Goal: Information Seeking & Learning: Learn about a topic

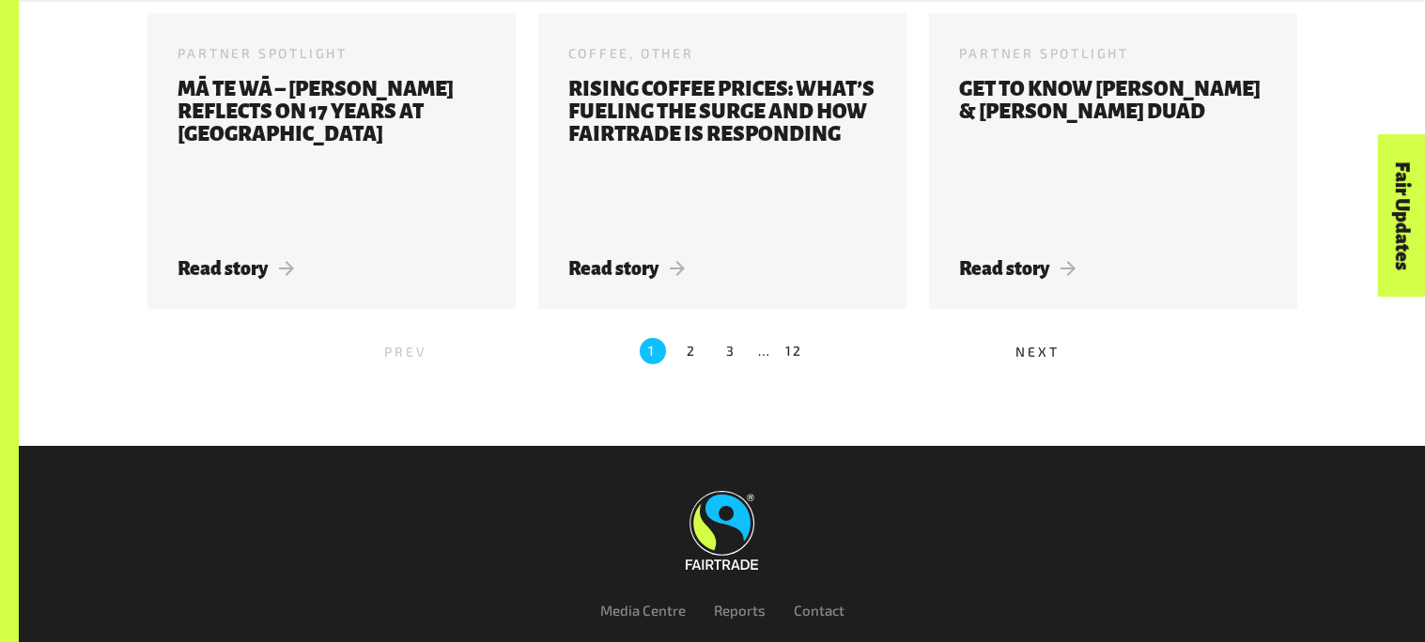
scroll to position [2340, 0]
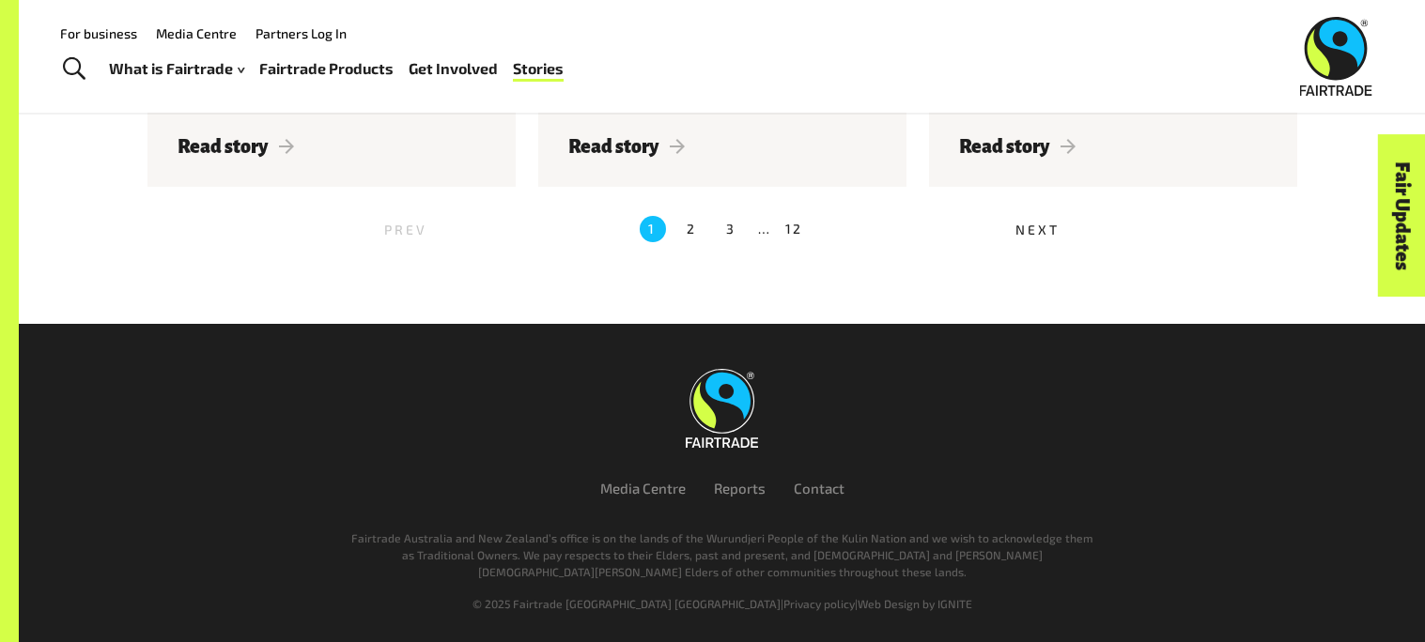
click at [696, 226] on label "2" at bounding box center [692, 229] width 26 height 26
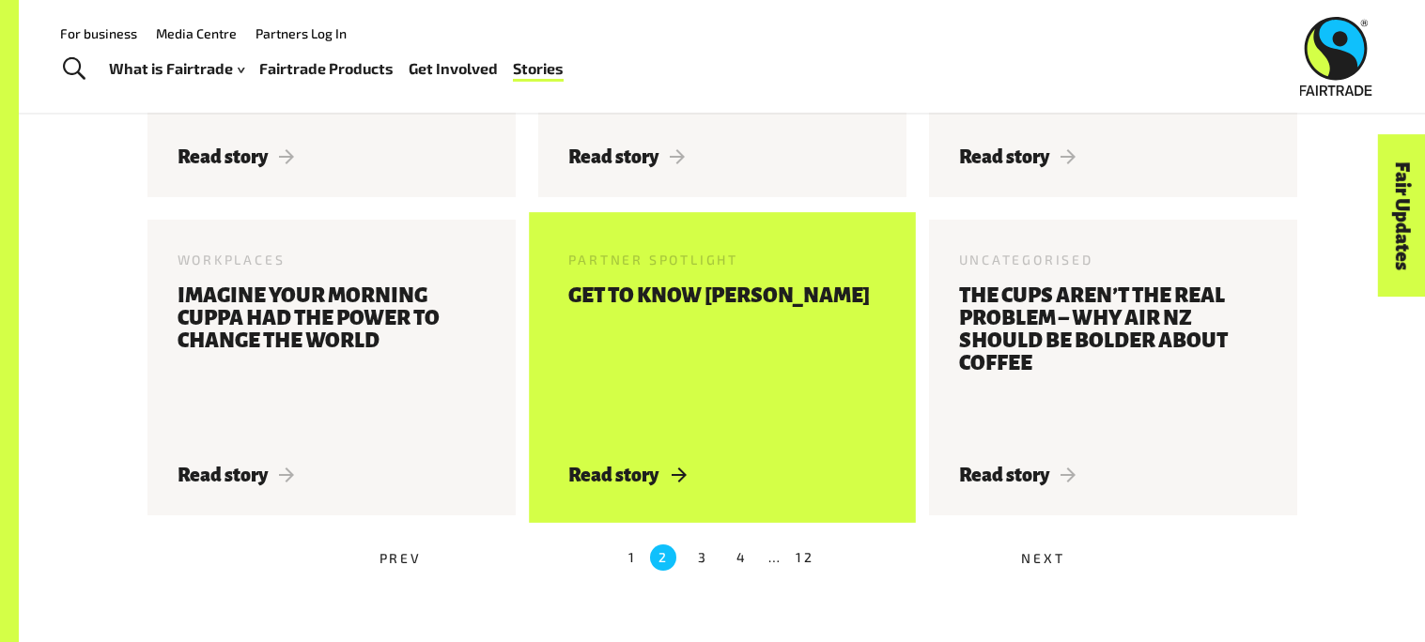
scroll to position [1538, 0]
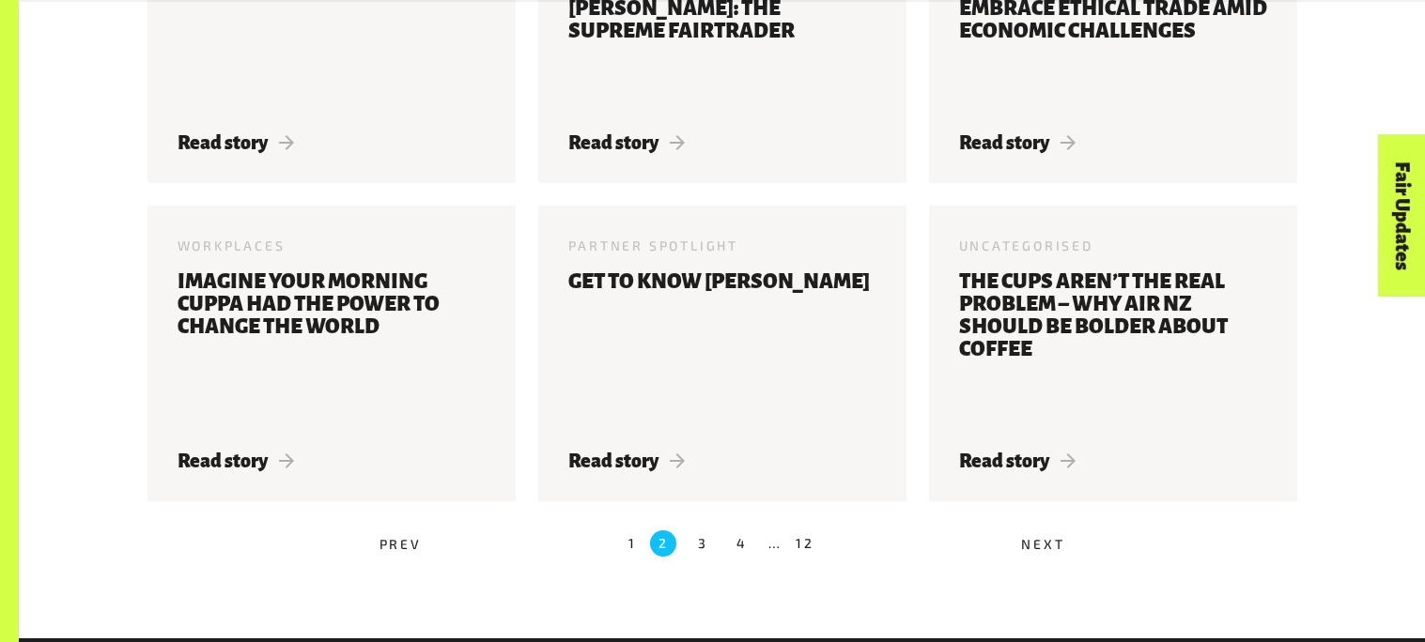
click at [701, 548] on label "3" at bounding box center [702, 544] width 26 height 26
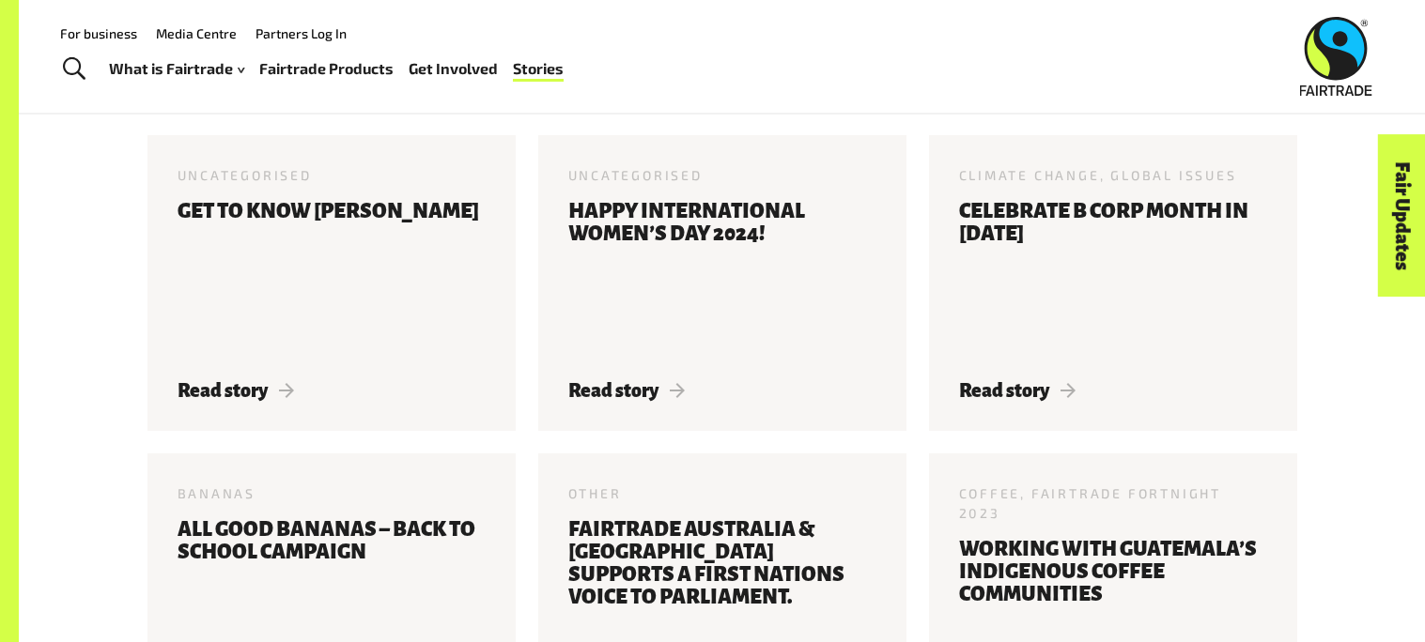
scroll to position [649, 0]
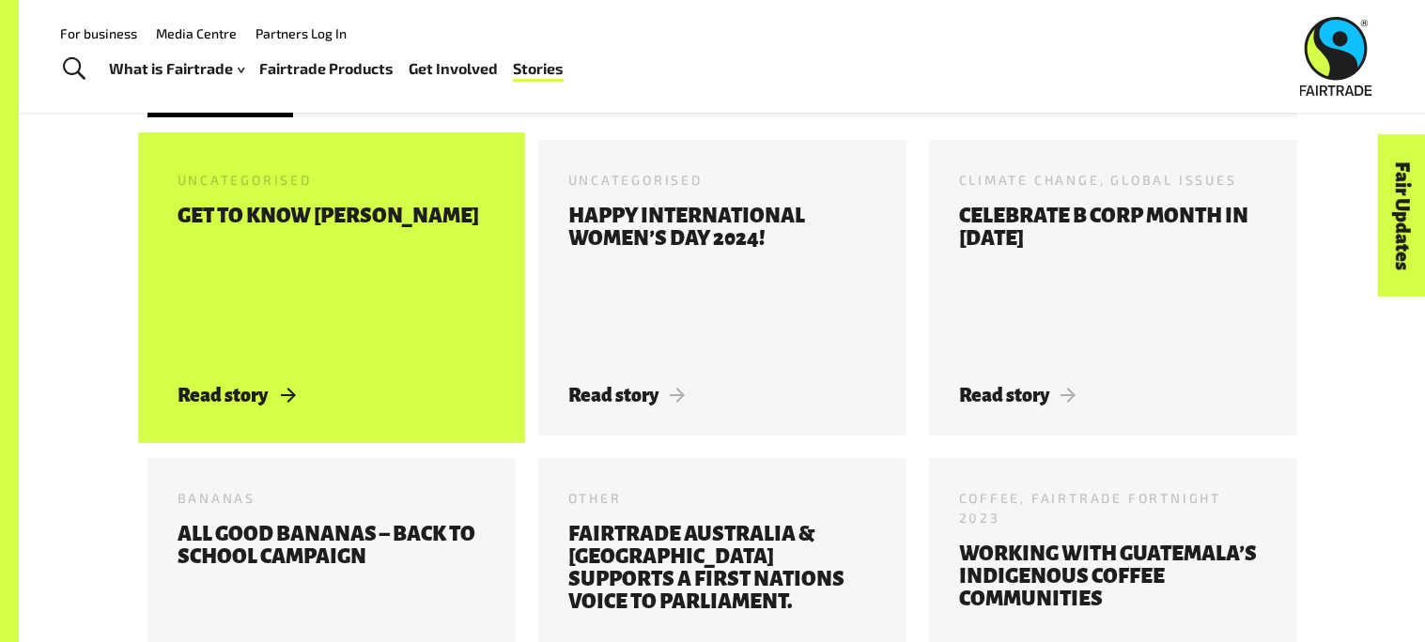
click at [302, 288] on h3 "Get to know [PERSON_NAME]" at bounding box center [327, 284] width 301 height 158
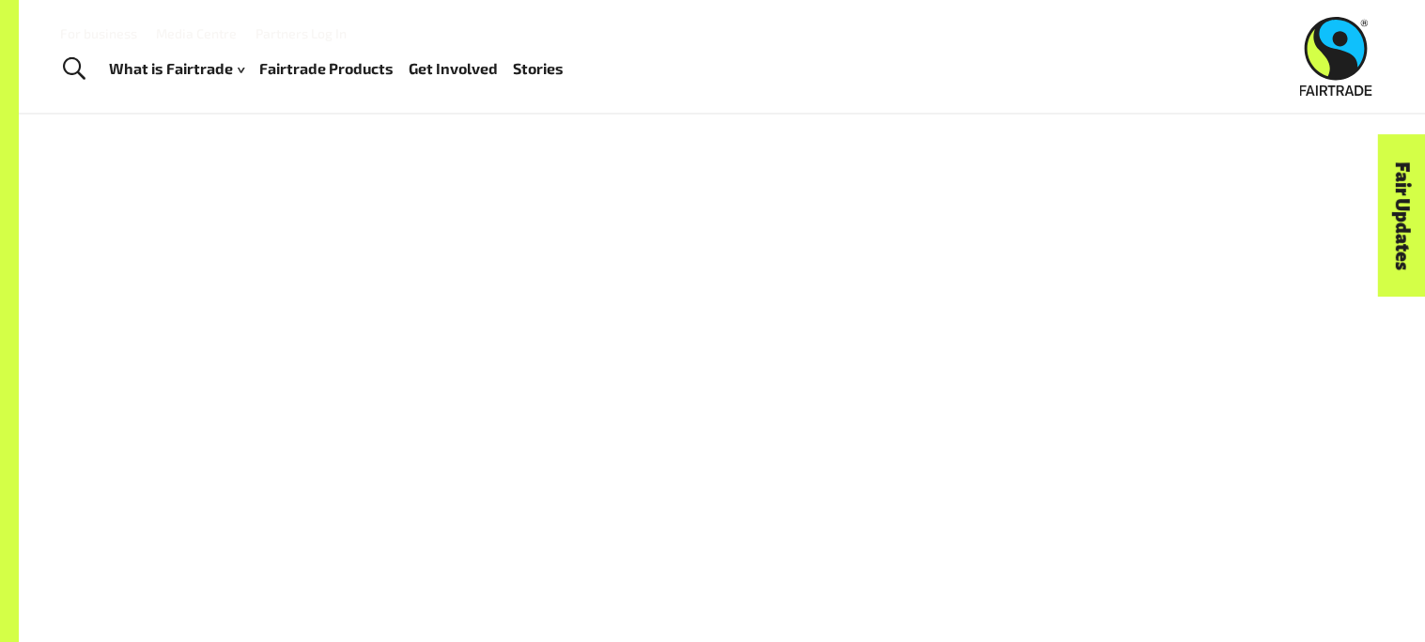
click at [592, 461] on div at bounding box center [721, 429] width 1149 height 480
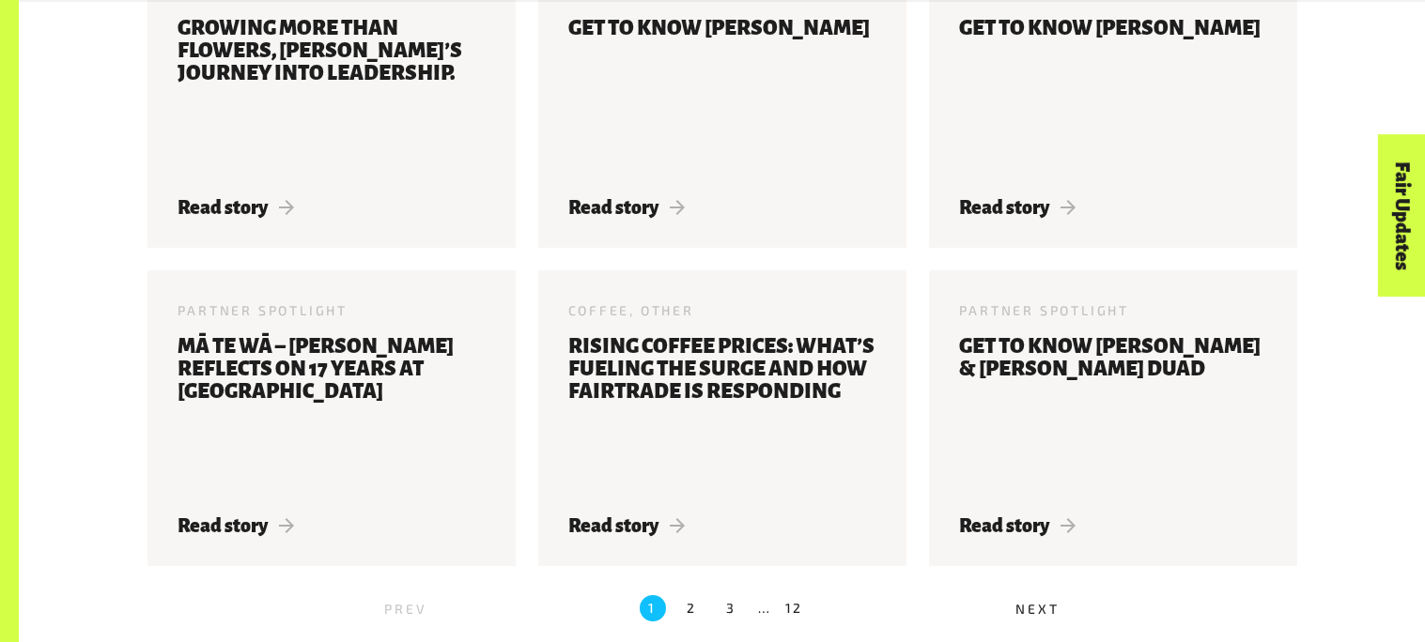
scroll to position [2340, 0]
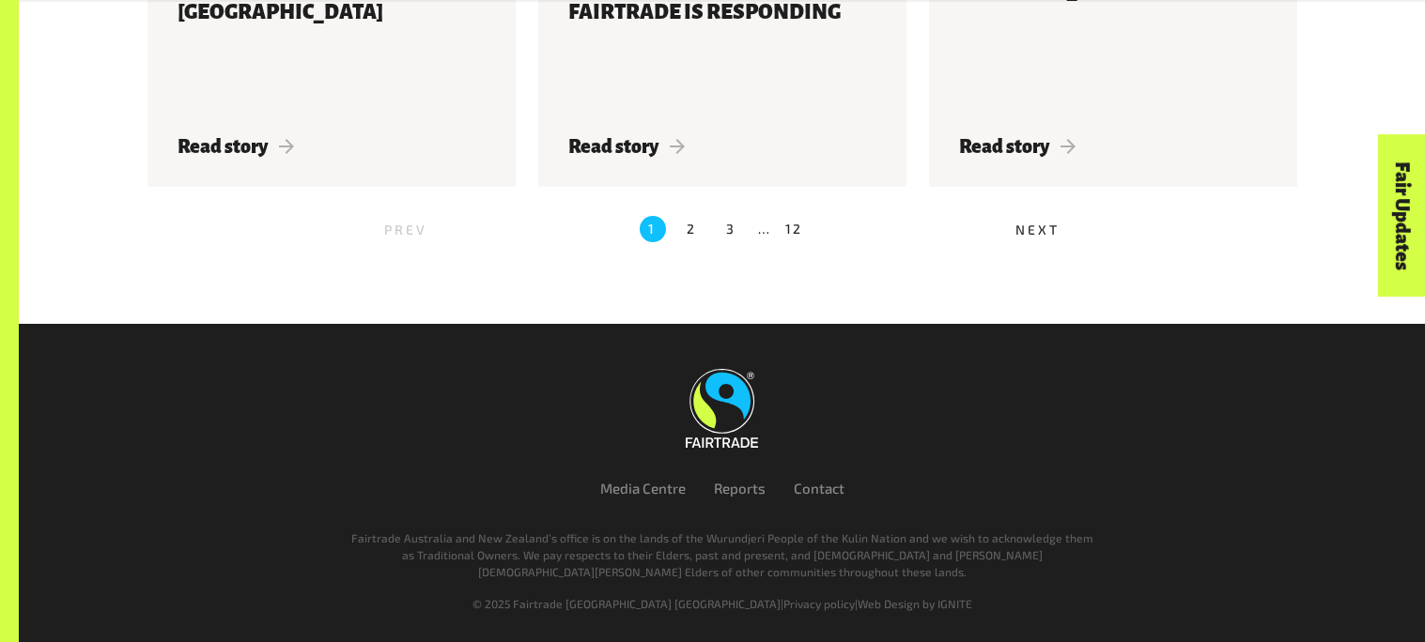
click at [725, 230] on label "3" at bounding box center [731, 229] width 26 height 26
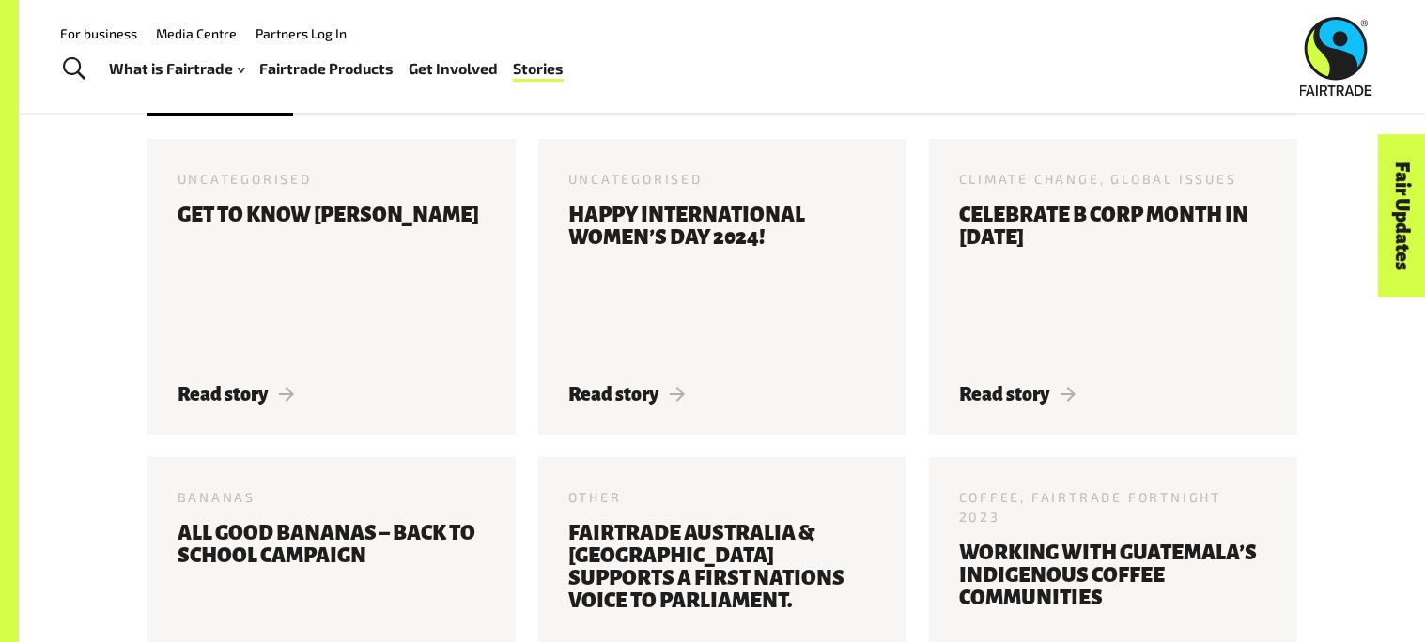
scroll to position [649, 0]
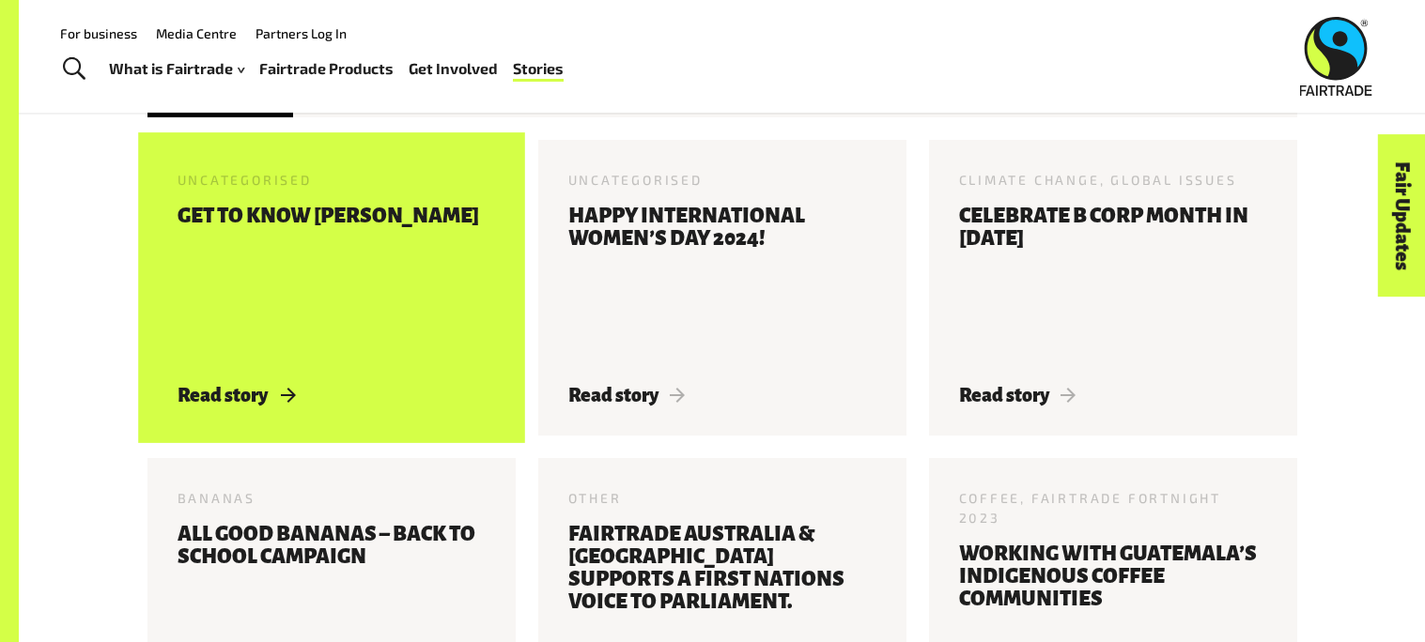
click at [340, 230] on h3 "Get to know [PERSON_NAME]" at bounding box center [327, 284] width 301 height 158
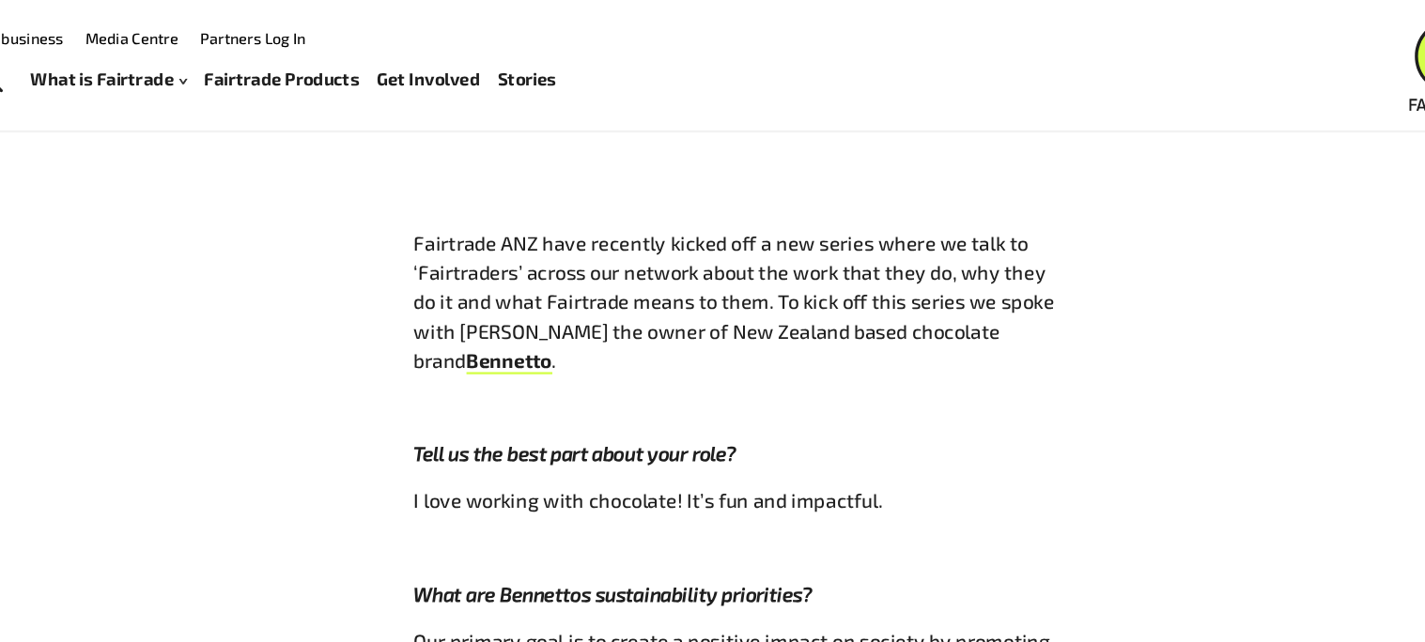
scroll to position [846, 0]
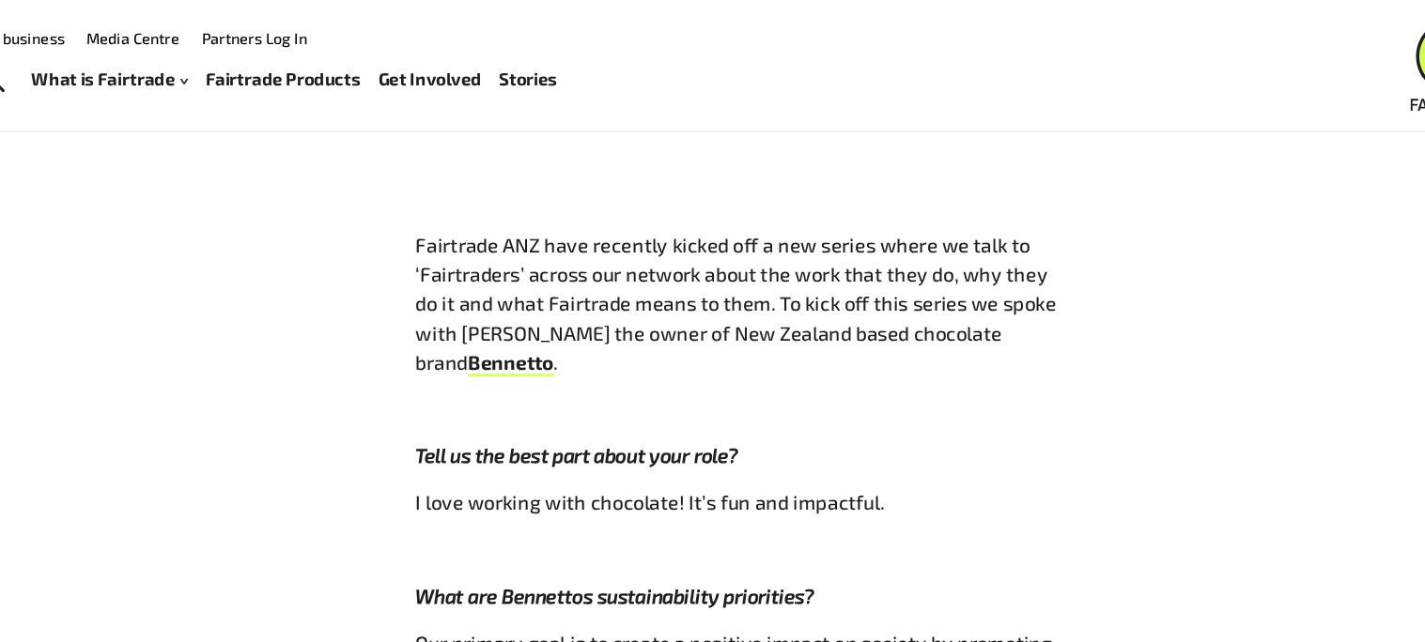
click at [443, 199] on p "Fairtrade ANZ have recently kicked off a new series where we talk to ‘Fairtrade…" at bounding box center [721, 262] width 563 height 127
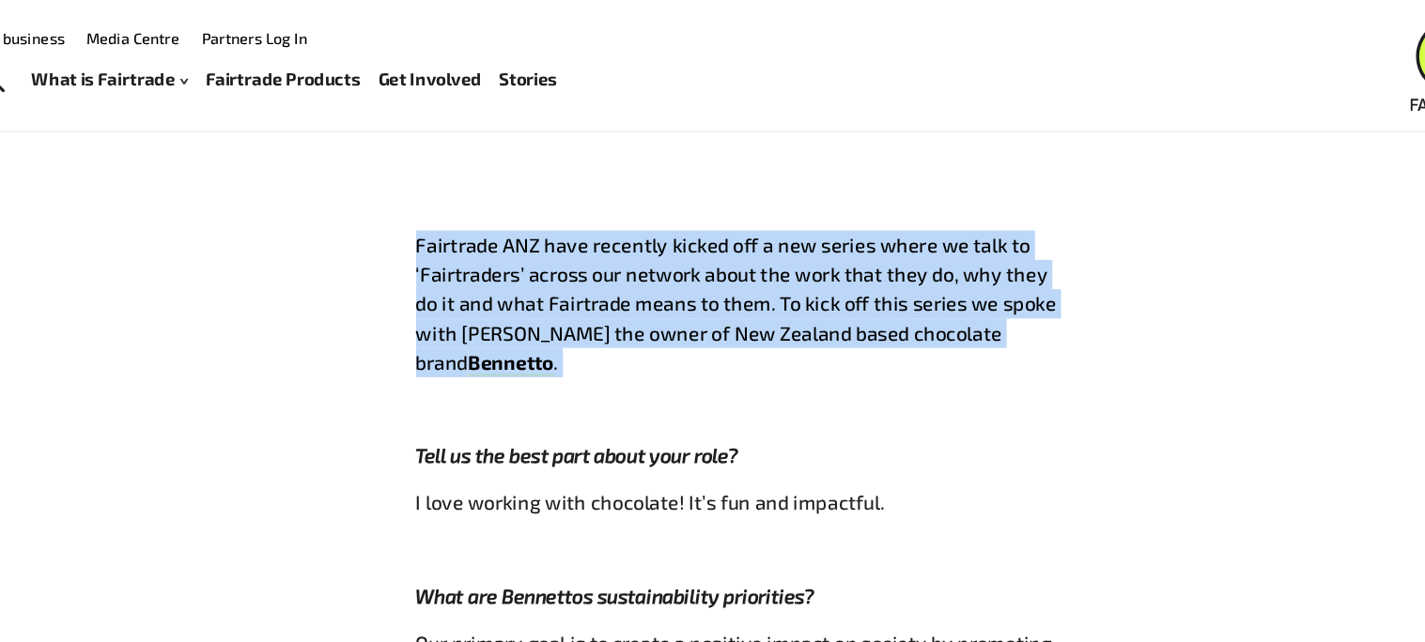
click at [443, 199] on p "Fairtrade ANZ have recently kicked off a new series where we talk to ‘Fairtrade…" at bounding box center [721, 262] width 563 height 127
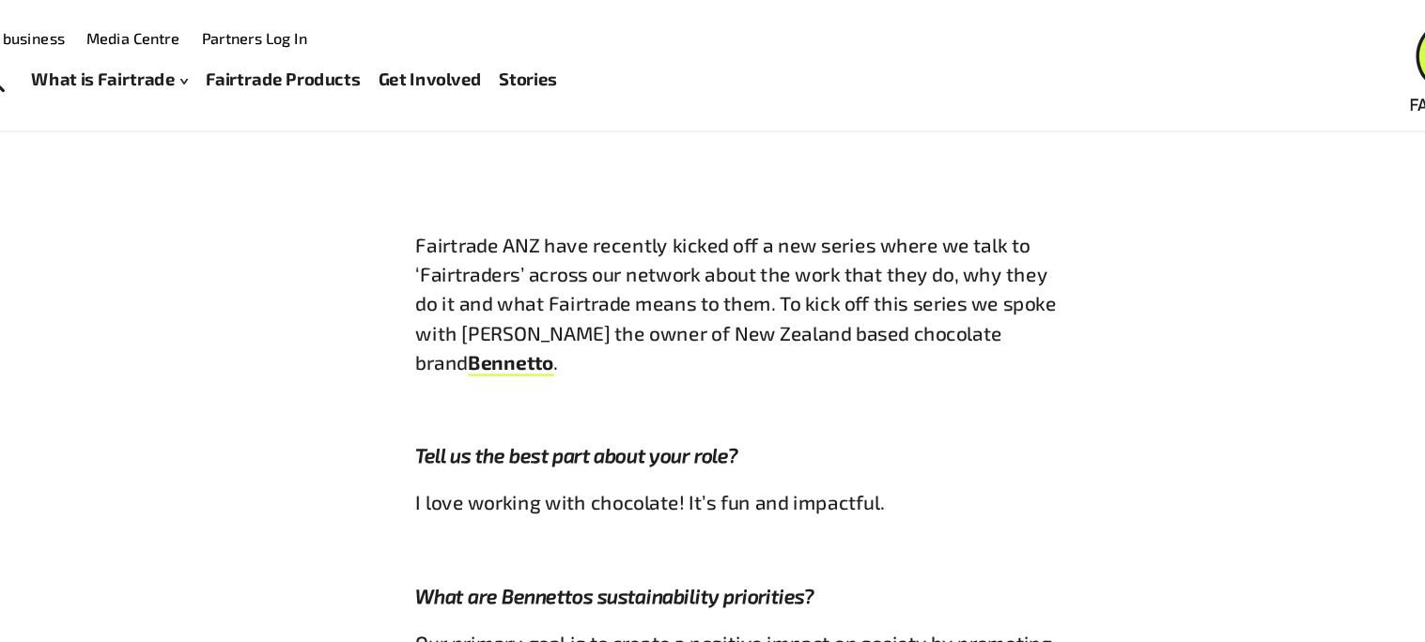
click at [443, 199] on p "Fairtrade ANZ have recently kicked off a new series where we talk to ‘Fairtrade…" at bounding box center [721, 262] width 563 height 127
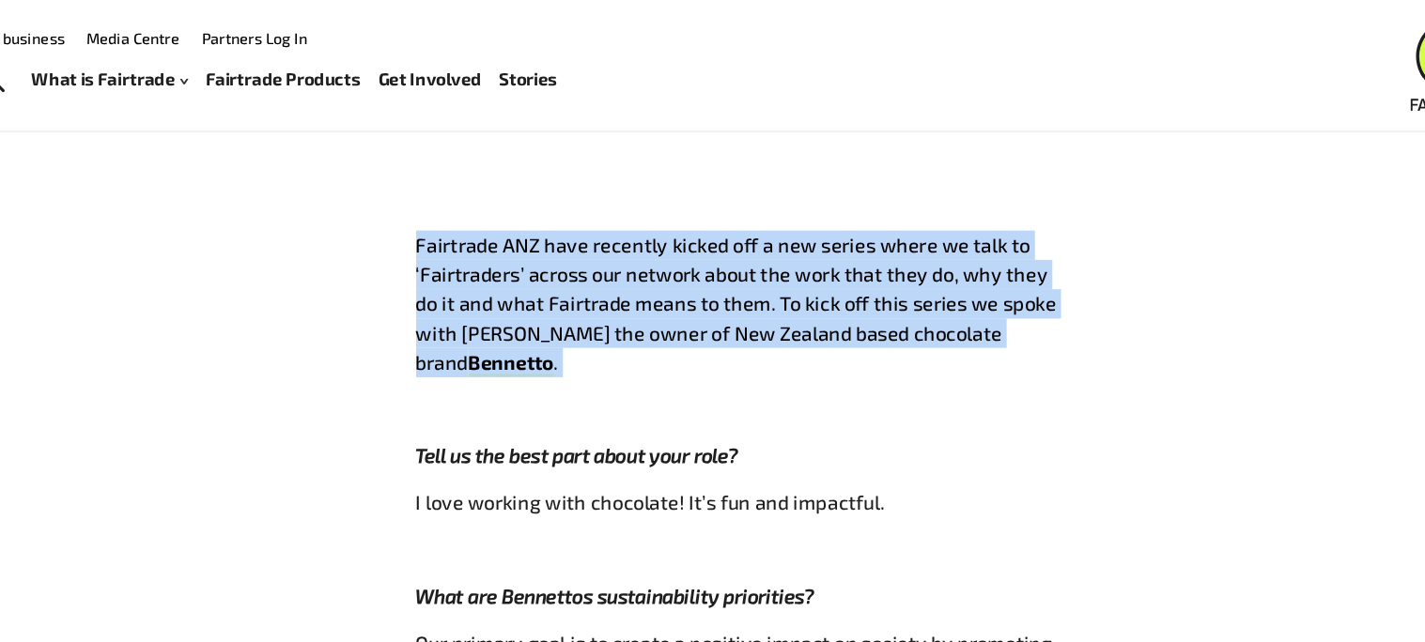
click at [354, 162] on div "Get to know [PERSON_NAME] [DATE] Fairtrade ANZ have recently kicked off a new s…" at bounding box center [722, 633] width 1172 height 1464
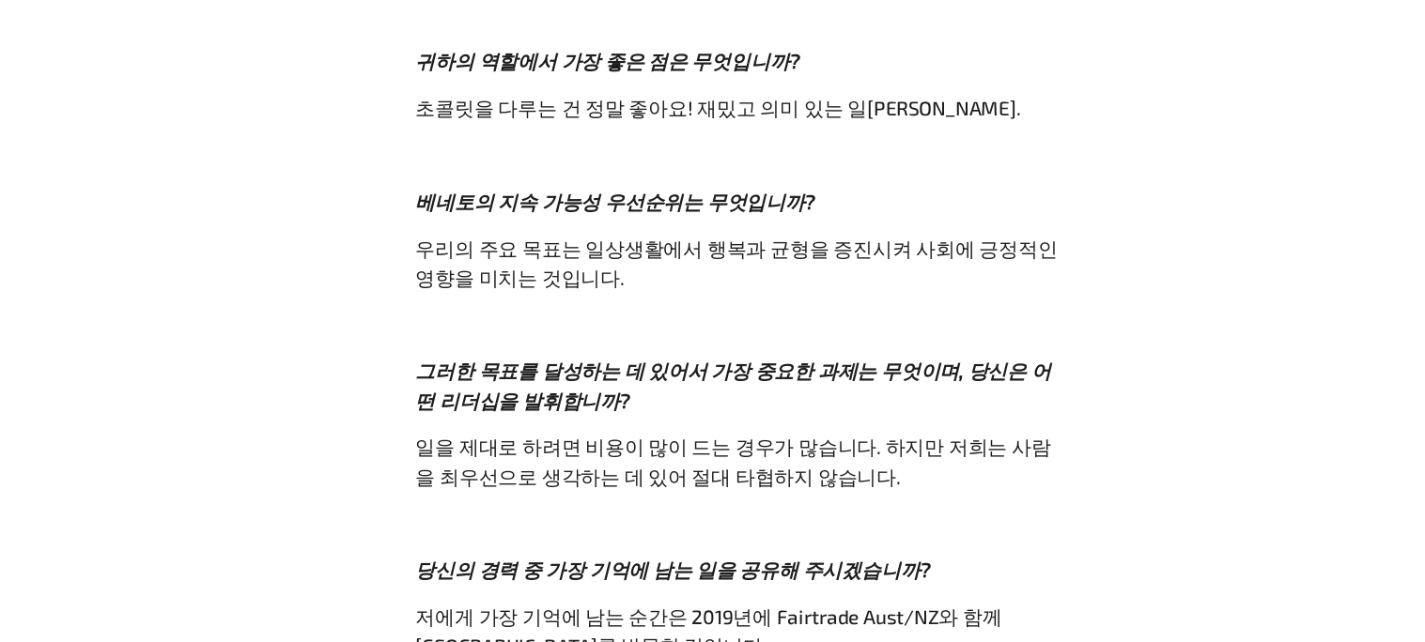
scroll to position [1101, 0]
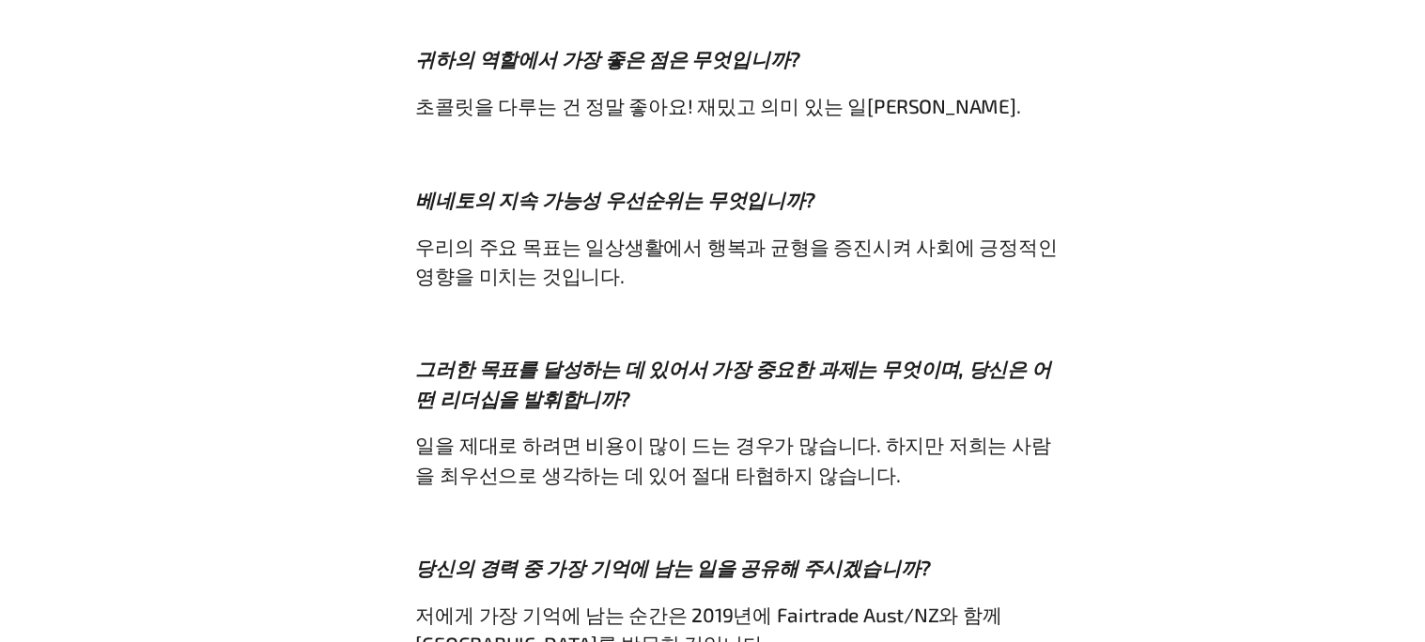
click at [564, 376] on div "Fairtrade ANZ는 최근 네트워크 내 '공정무역가'들을 대상으로 그들이 하는 일, 그 이유, 그리고 공정무역이 그들에게 어떤 의미를 갖…" at bounding box center [721, 464] width 563 height 1121
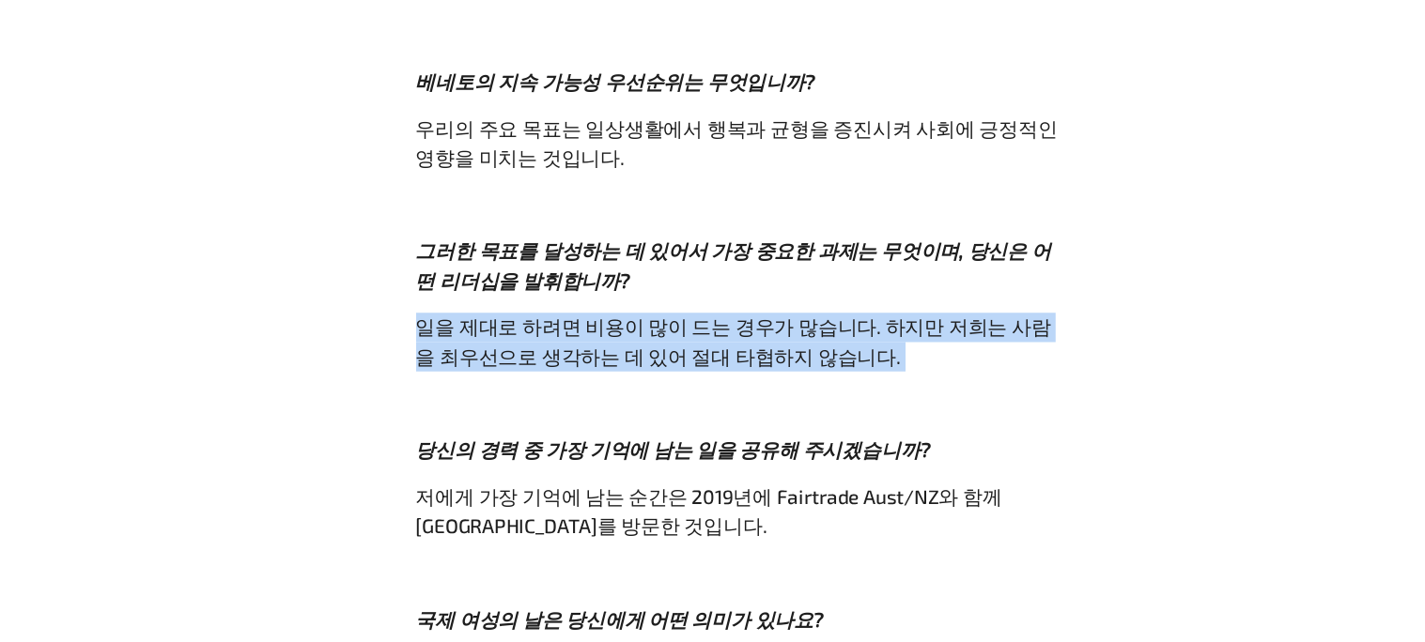
scroll to position [1206, 0]
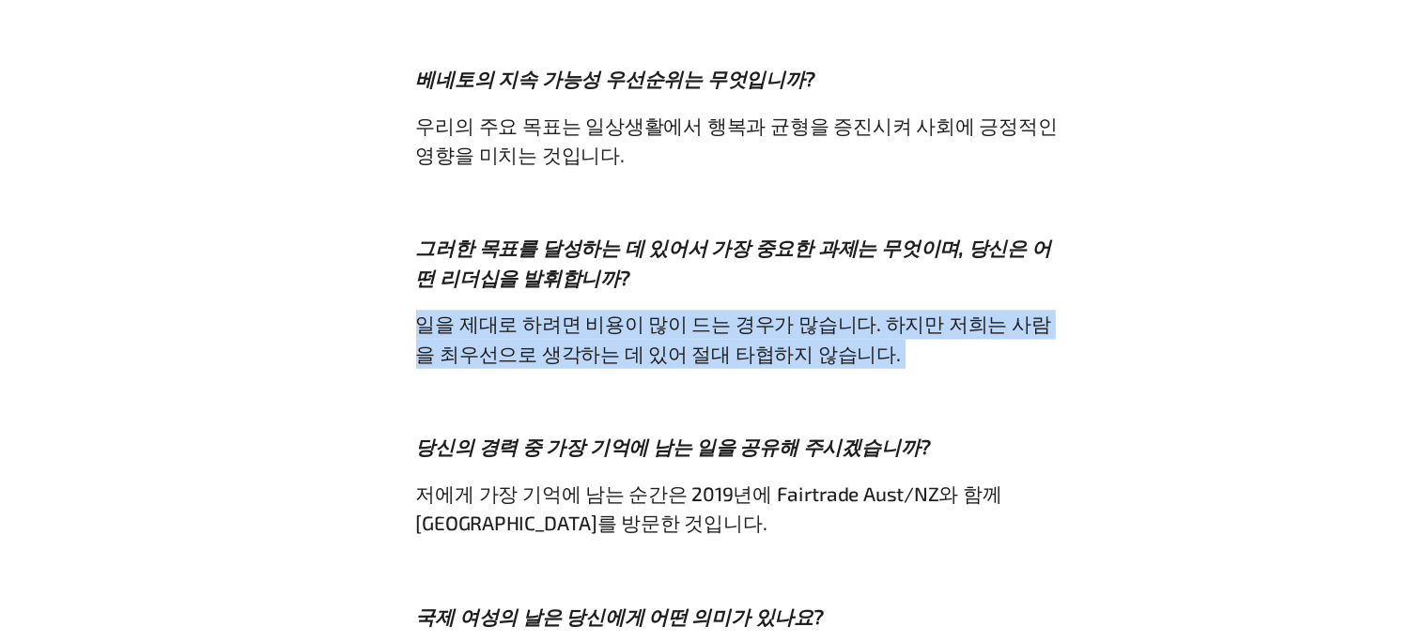
click at [564, 376] on div "Fairtrade ANZ는 최근 네트워크 내 '공정무역가'들을 대상으로 그들이 하는 일, 그 이유, 그리고 공정무역이 그들에게 어떤 의미를 갖…" at bounding box center [721, 359] width 563 height 1121
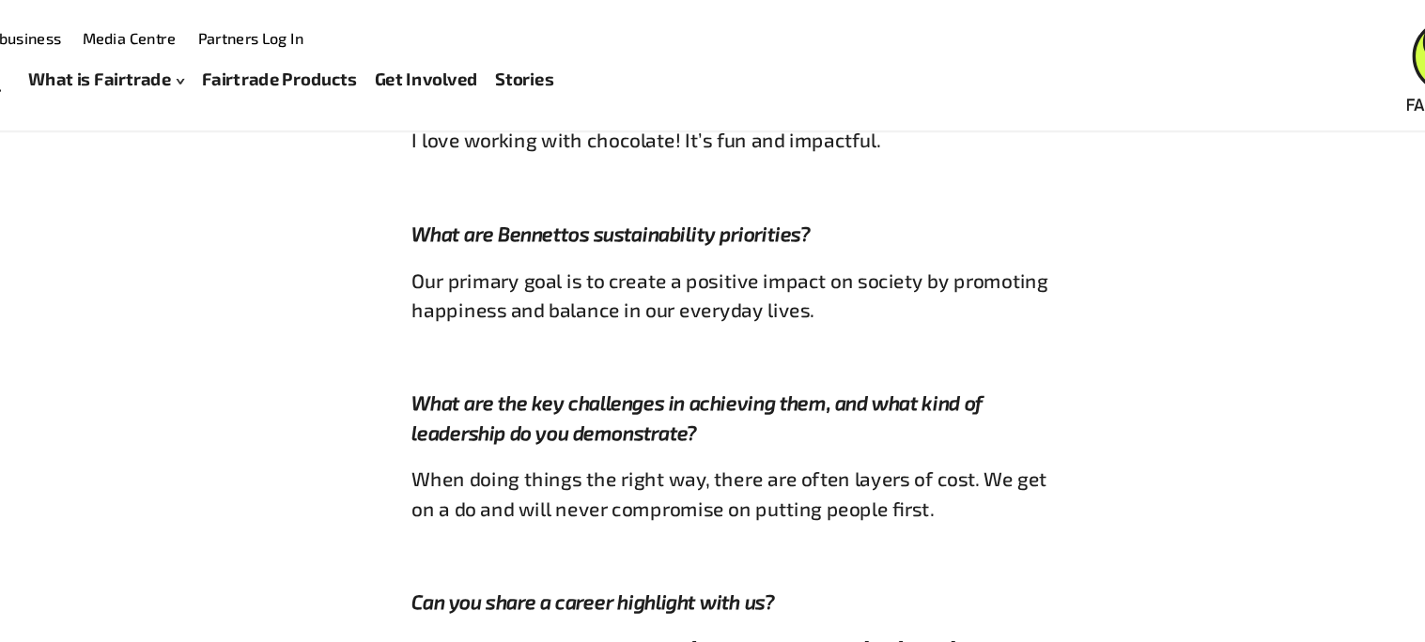
scroll to position [1158, 0]
click at [923, 297] on p at bounding box center [721, 309] width 563 height 25
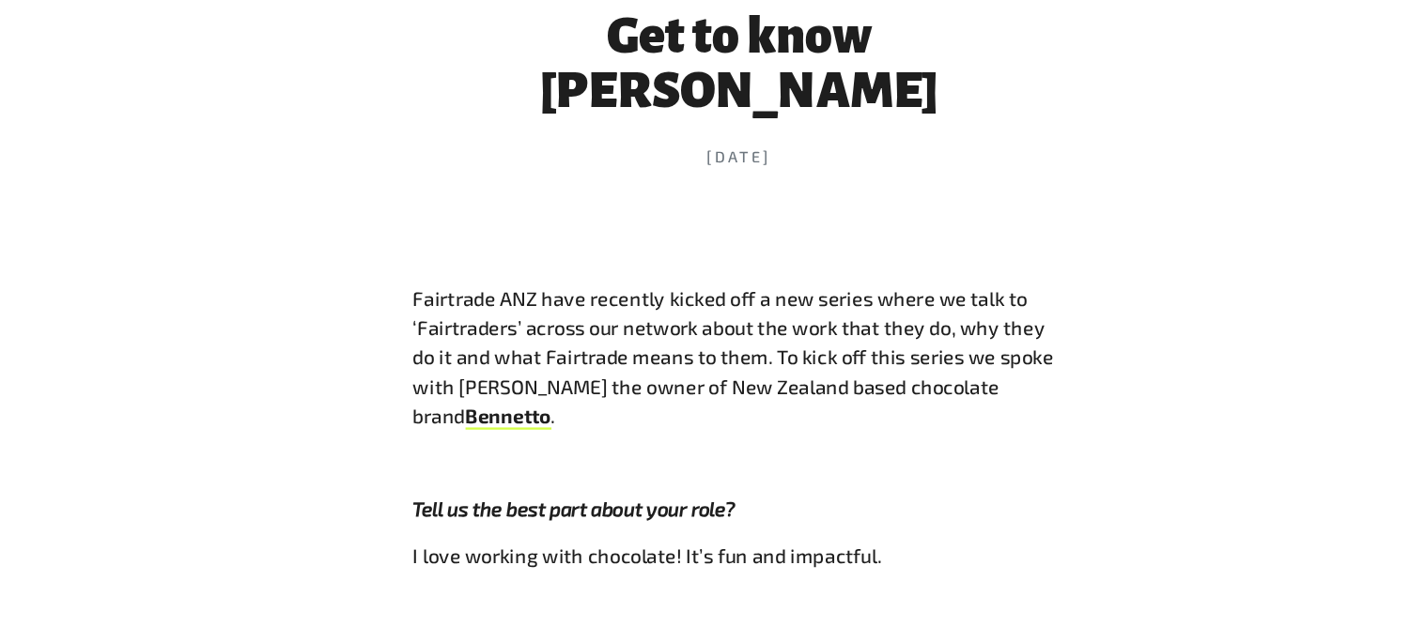
scroll to position [709, 0]
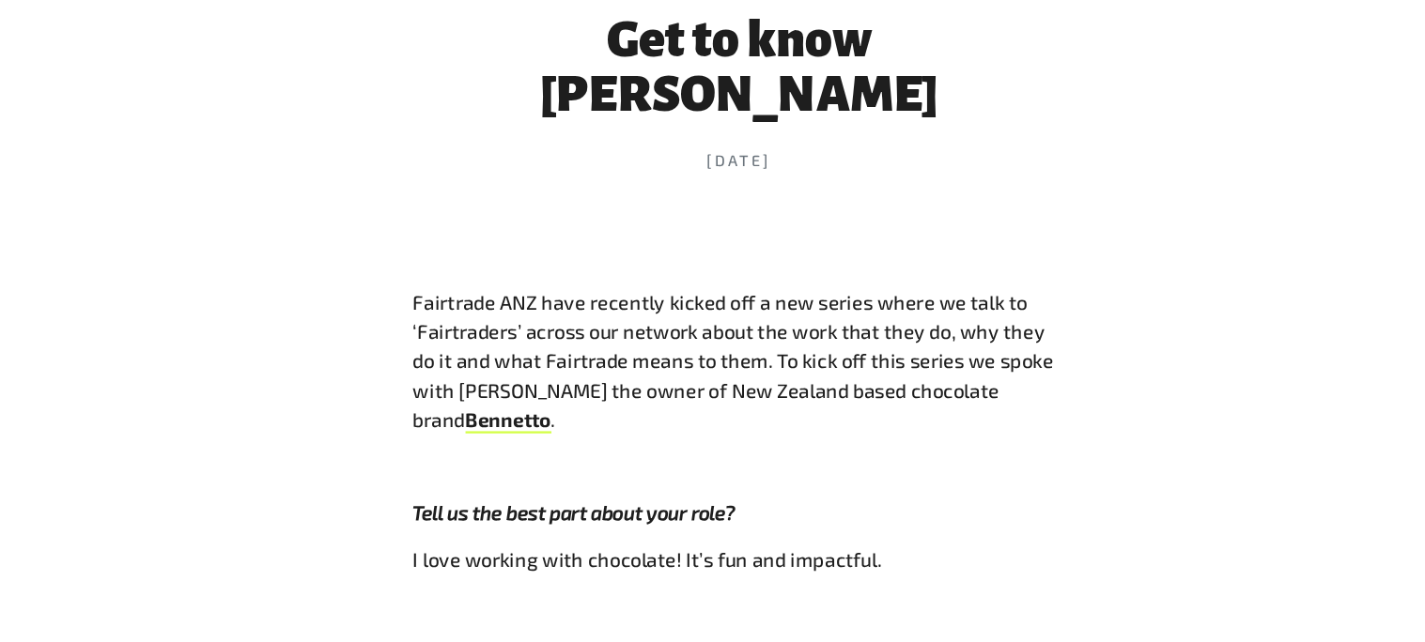
click at [923, 344] on p "Fairtrade ANZ have recently kicked off a new series where we talk to ‘Fairtrade…" at bounding box center [721, 399] width 563 height 127
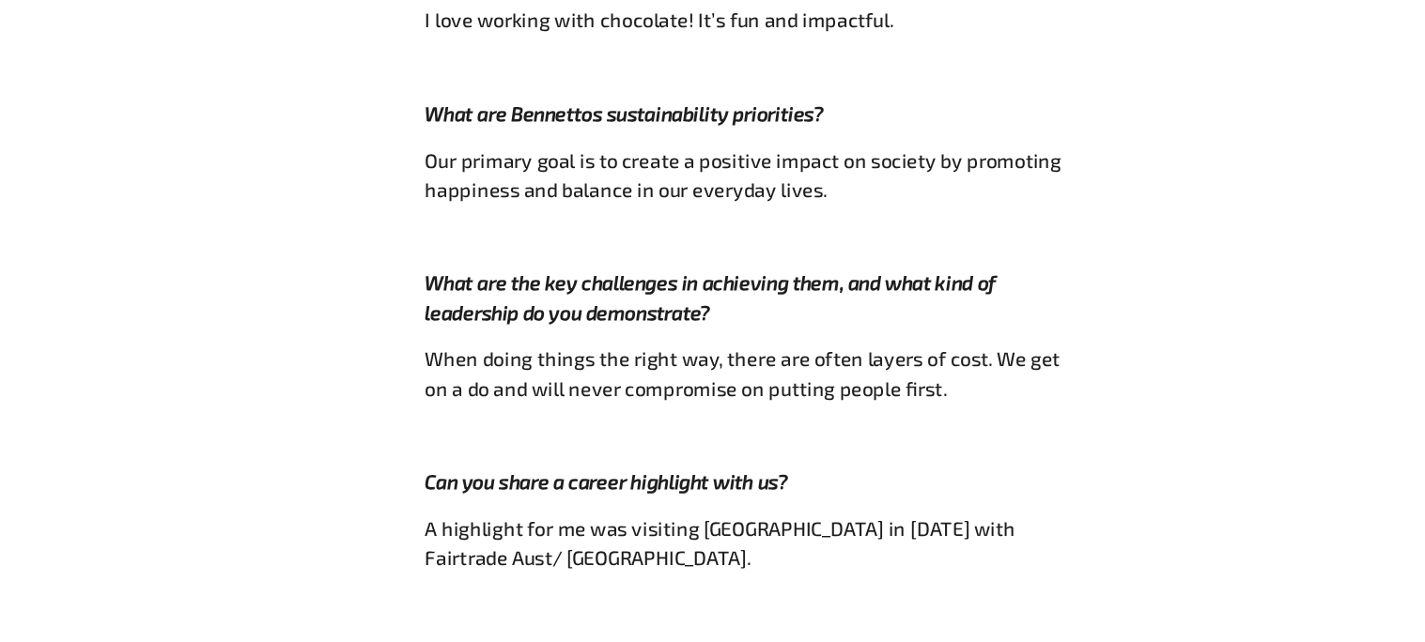
scroll to position [1254, 0]
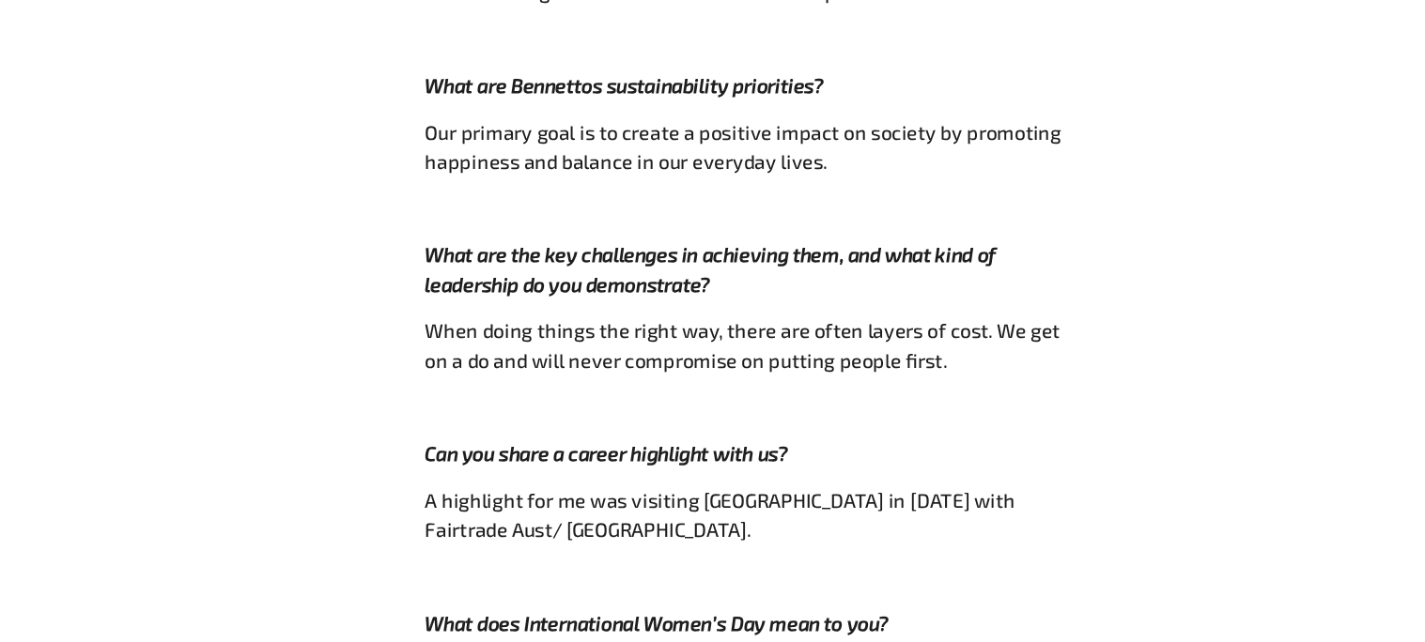
click at [1075, 235] on div "Get to know Lucy Bennetto 14 Mar 2024 Fairtrade ANZ have recently kicked off a …" at bounding box center [722, 226] width 1172 height 1464
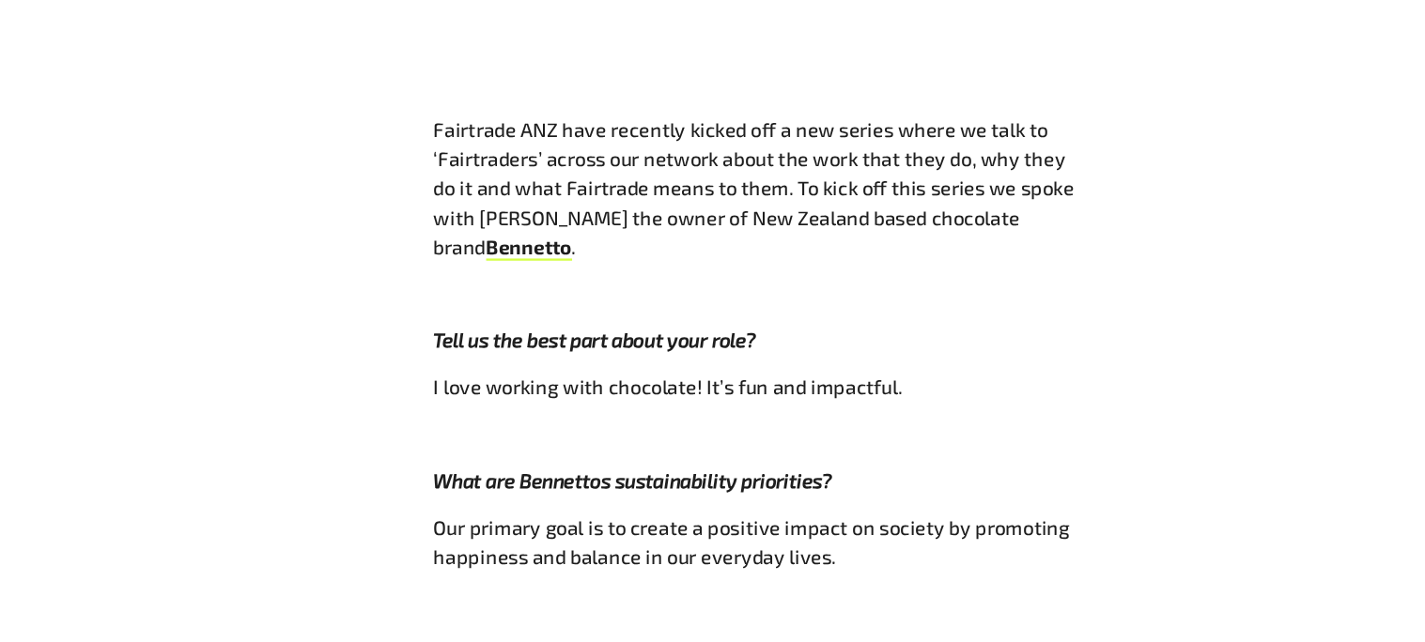
scroll to position [860, 0]
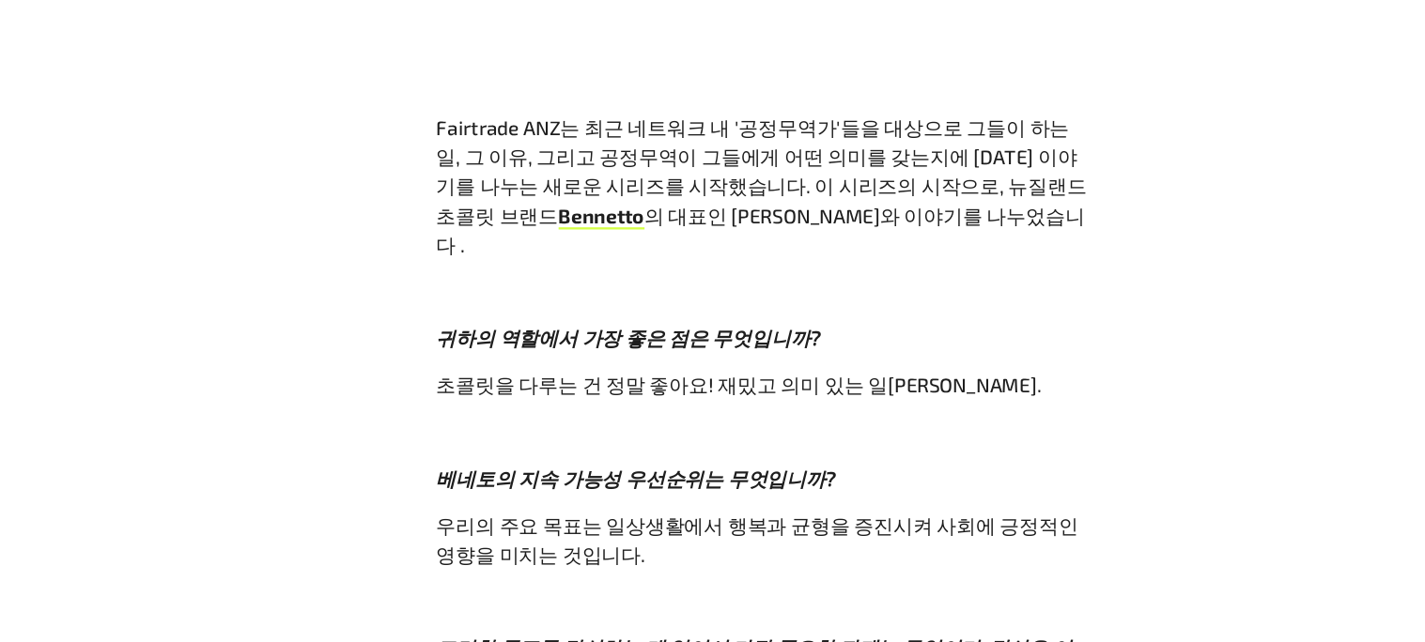
click at [866, 367] on p "귀하의 역할에서 가장 좋은 점은 무엇입니까?" at bounding box center [721, 379] width 563 height 25
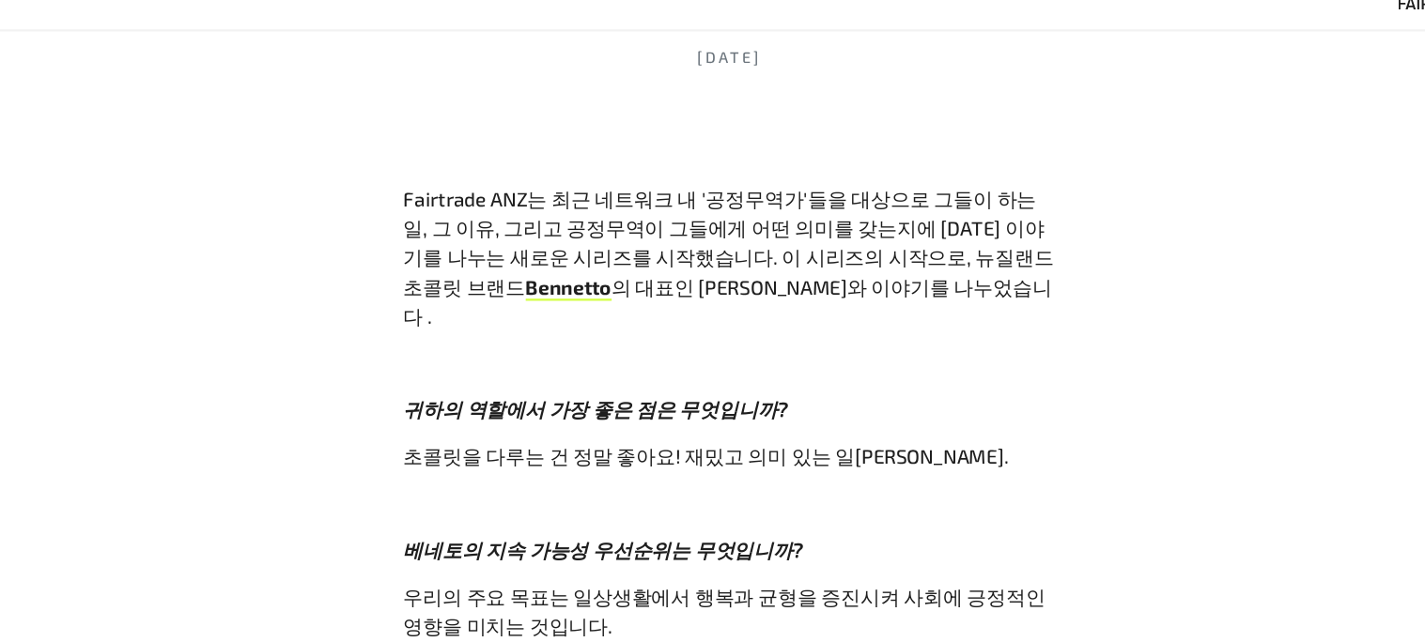
scroll to position [800, 0]
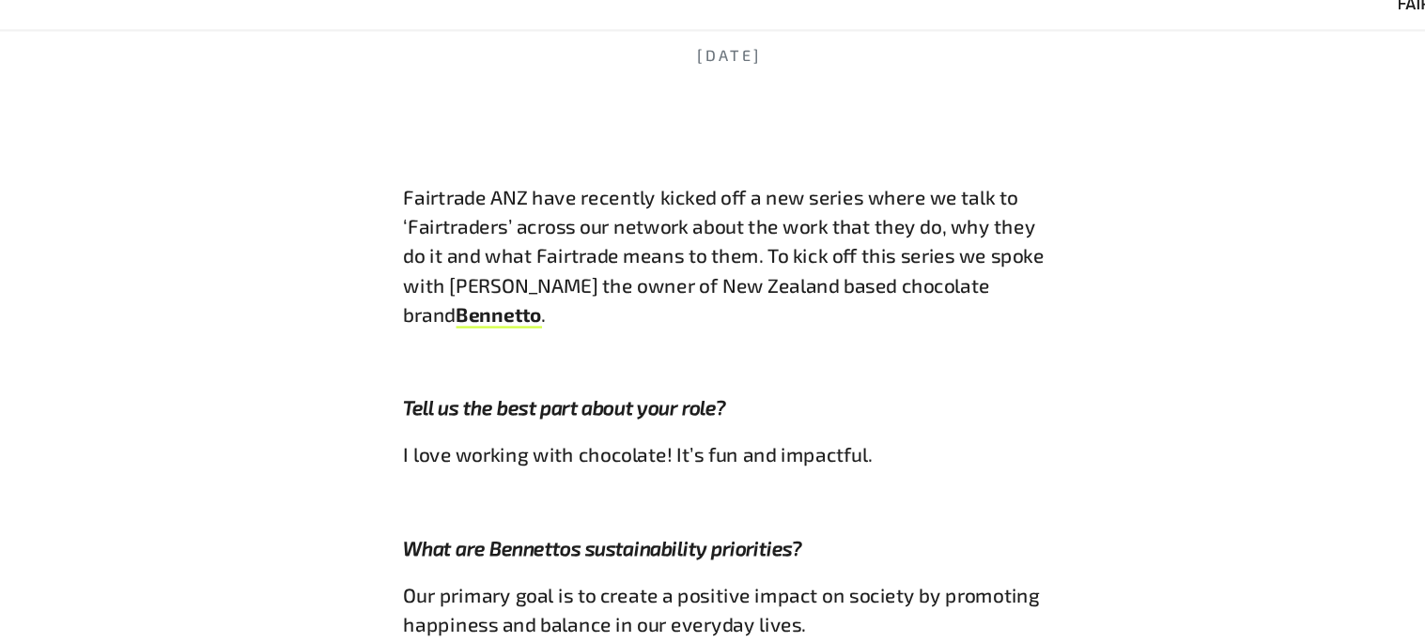
click at [863, 427] on p "Tell us the best part about your role?" at bounding box center [721, 439] width 563 height 25
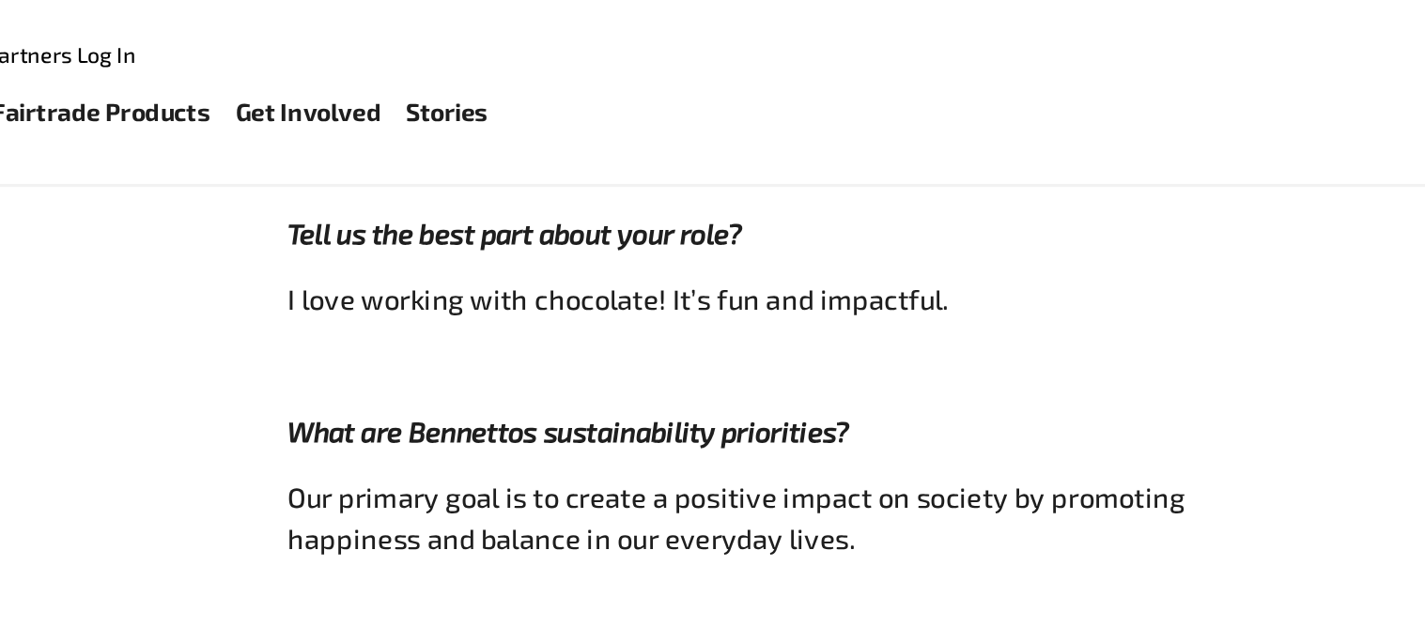
scroll to position [1096, 0]
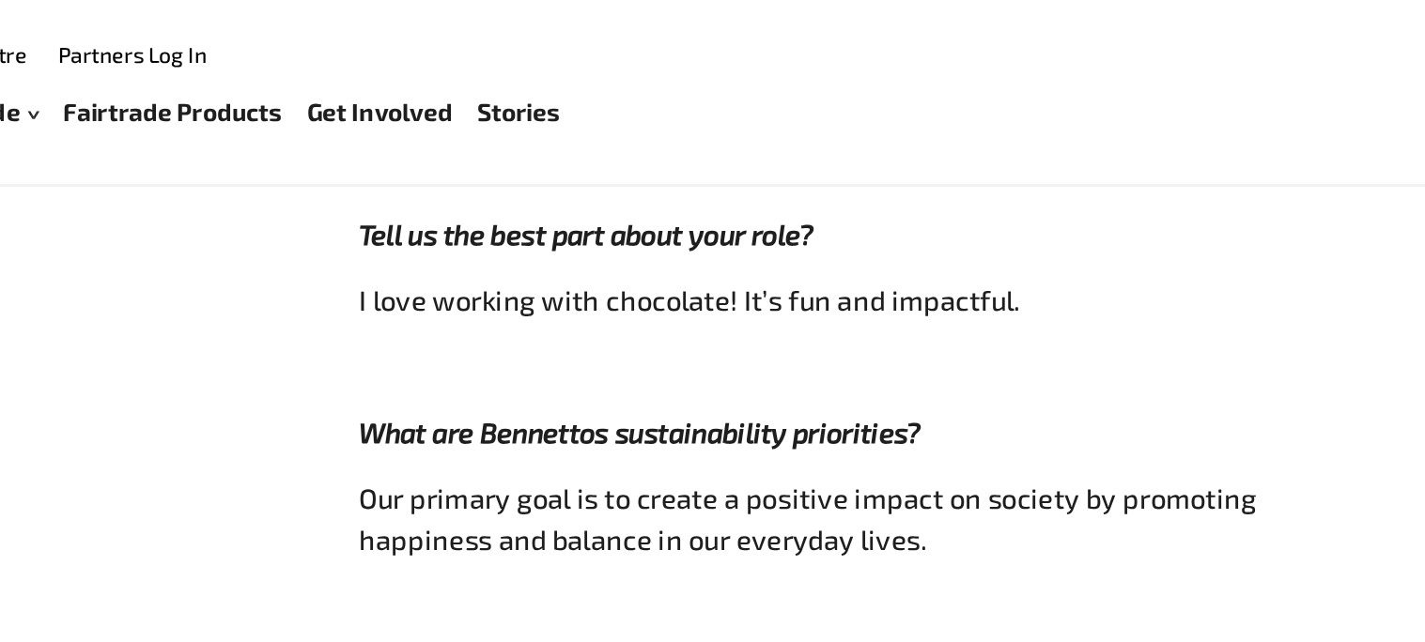
click at [424, 288] on div "Get to know Lucy Bennetto 14 Mar 2024 Fairtrade ANZ have recently kicked off a …" at bounding box center [722, 384] width 1172 height 1464
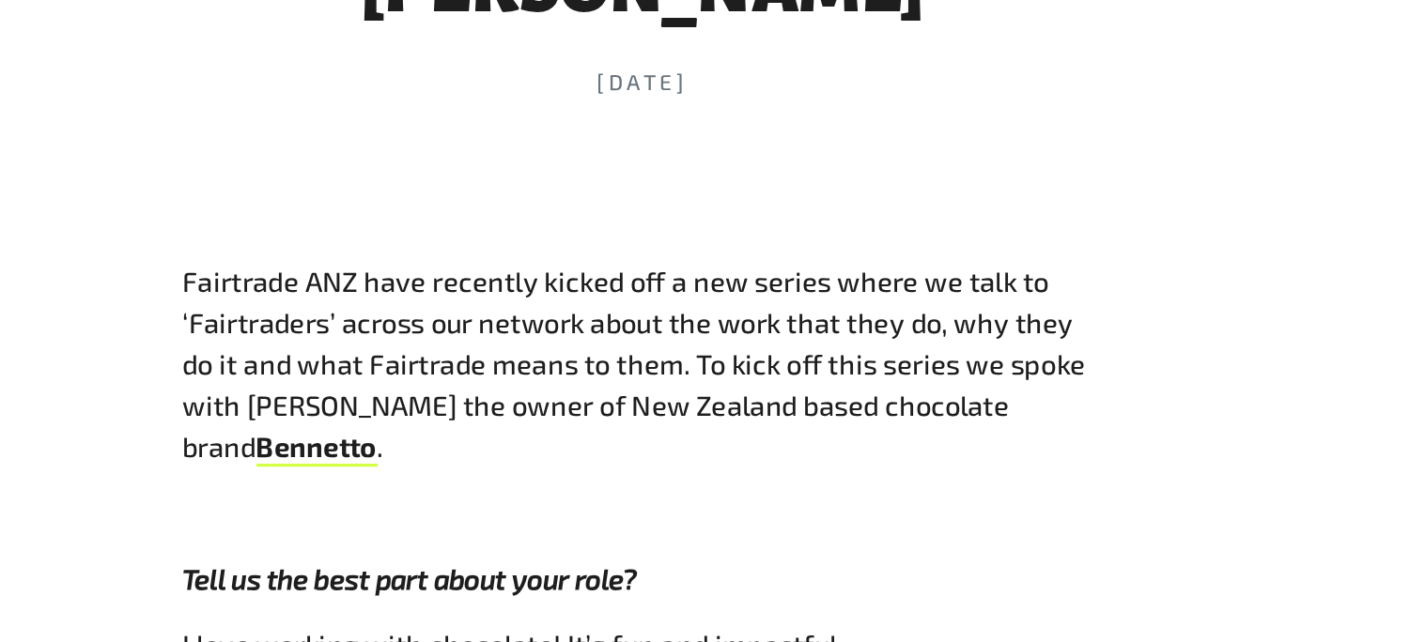
scroll to position [638, 0]
